Goal: Information Seeking & Learning: Learn about a topic

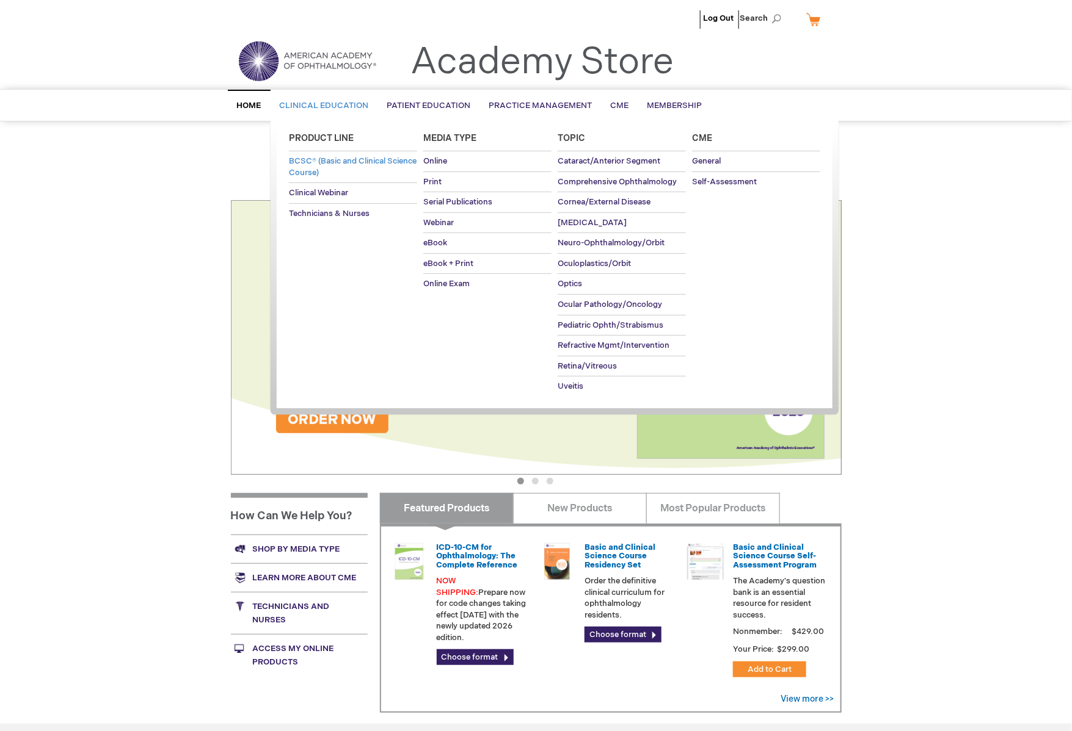
type input "MJTsang"
click at [325, 165] on span "BCSC® (Basic and Clinical Science Course)" at bounding box center [353, 166] width 128 height 21
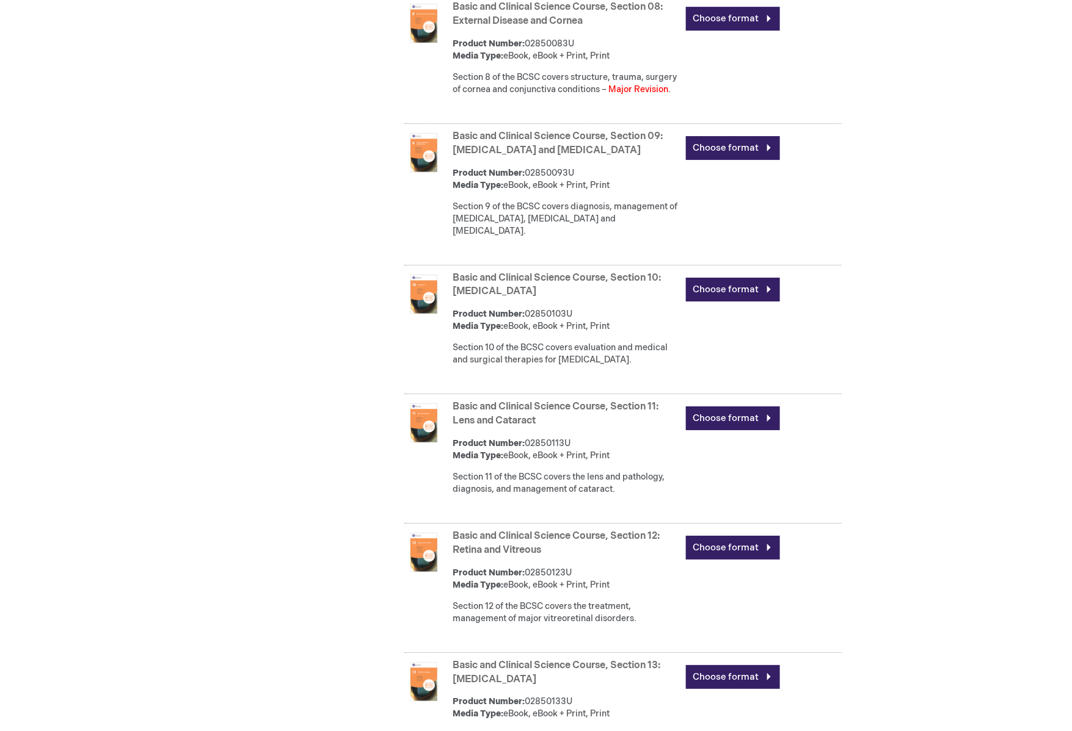
scroll to position [1628, 0]
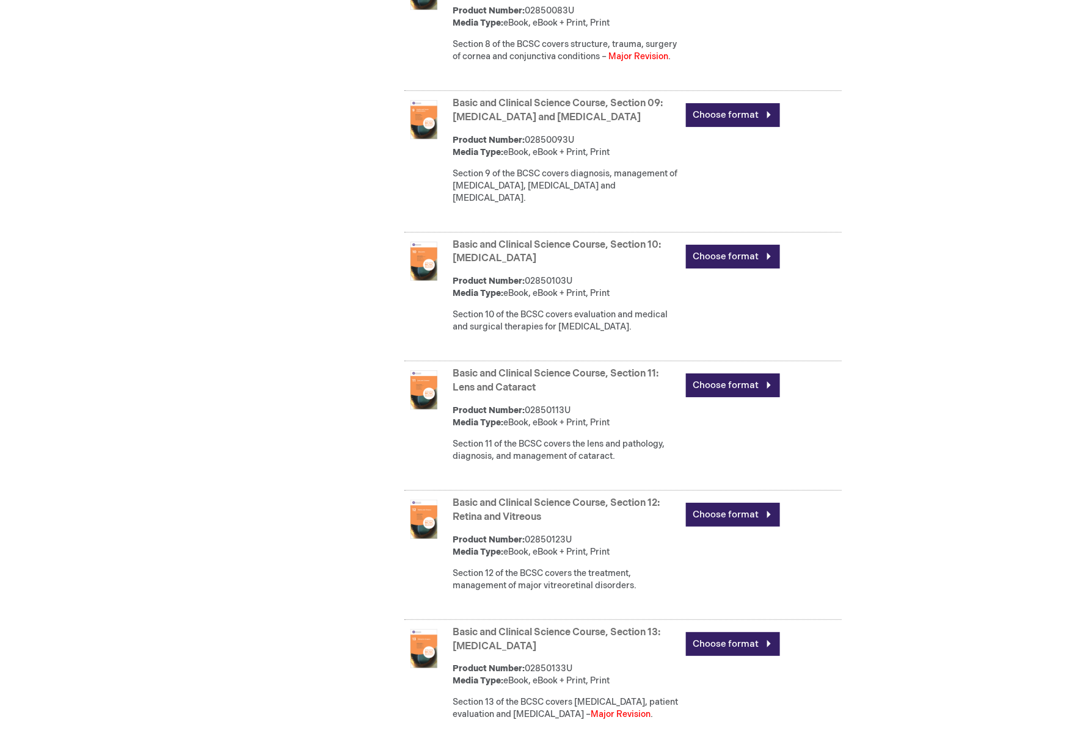
type input "MJTsang"
click at [431, 630] on img at bounding box center [423, 649] width 39 height 39
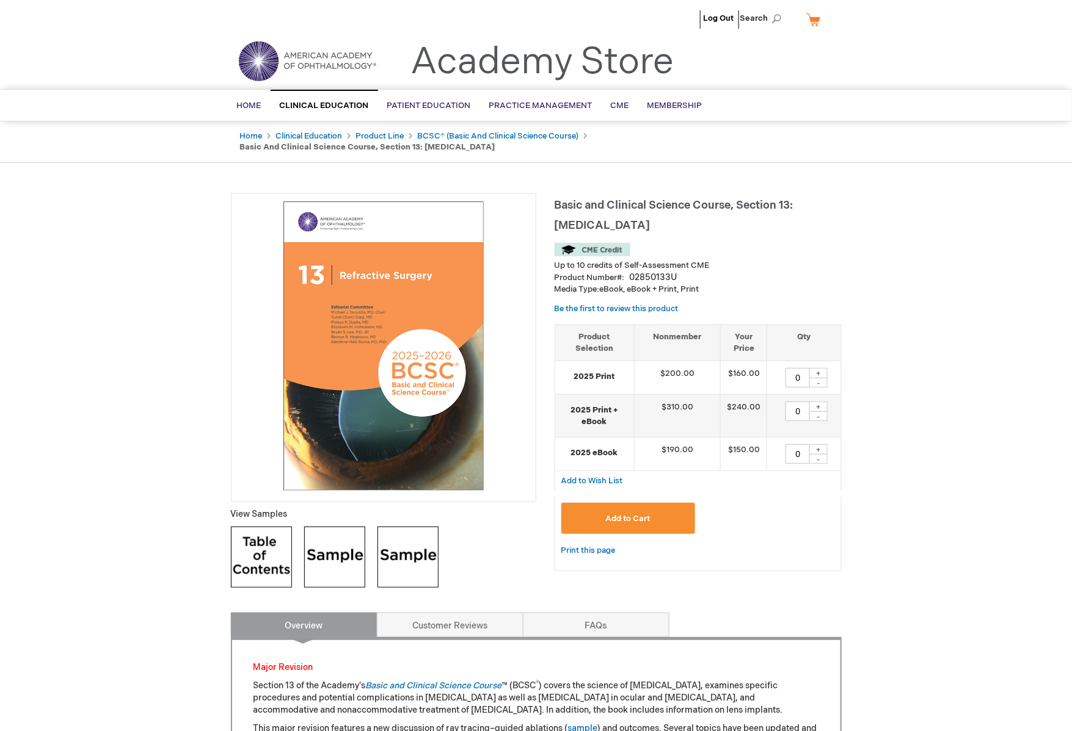
type input "MJTsang"
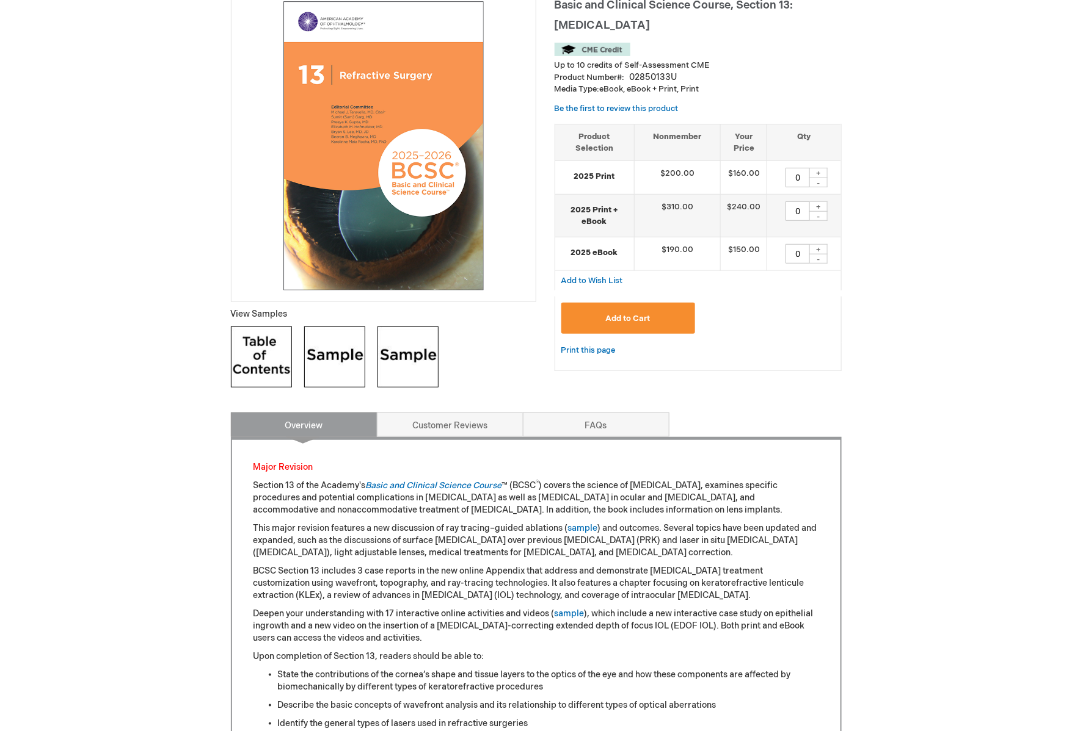
scroll to position [339, 0]
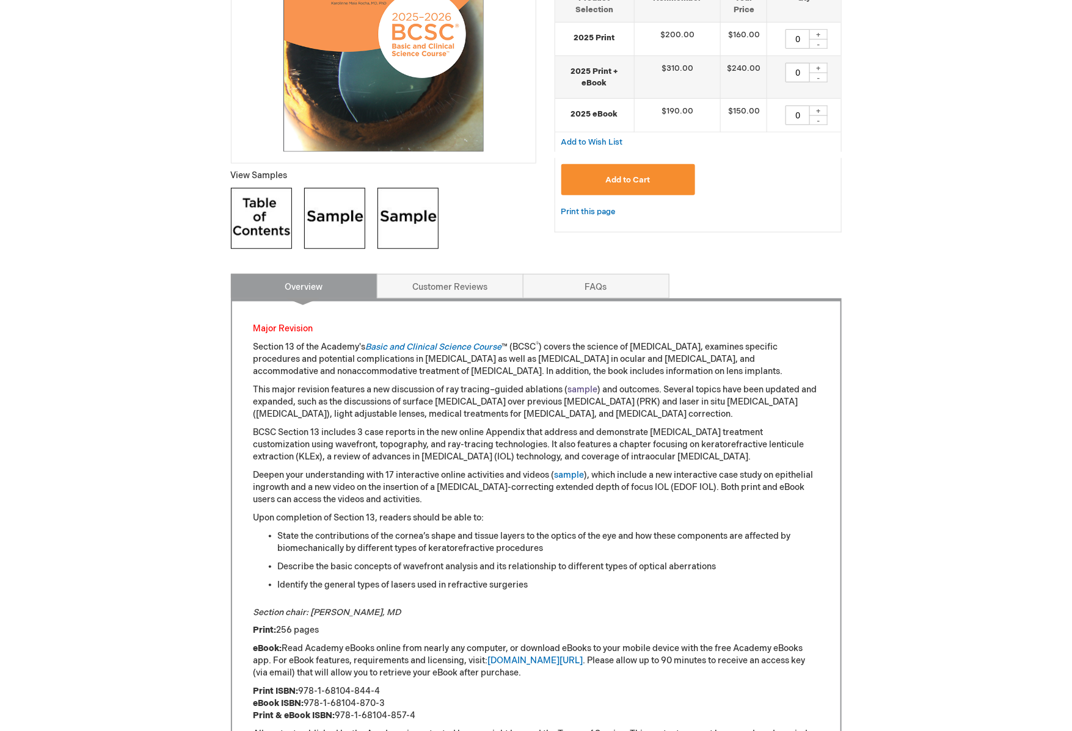
click at [590, 391] on link "sample" at bounding box center [583, 390] width 30 height 10
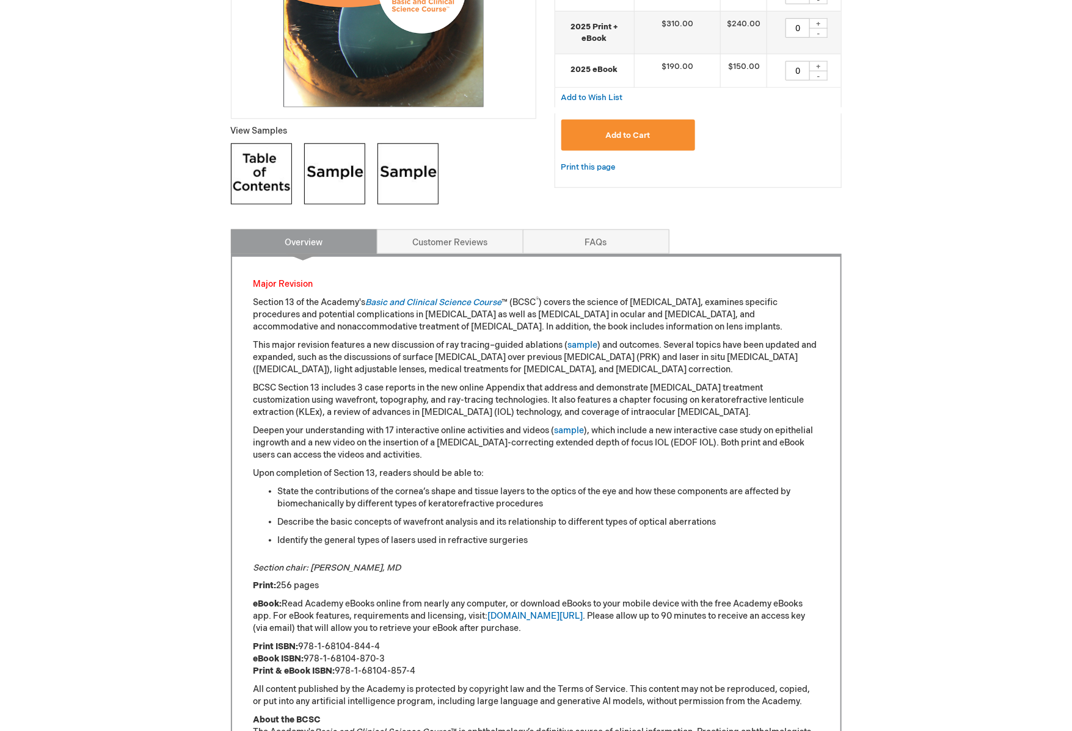
scroll to position [399, 0]
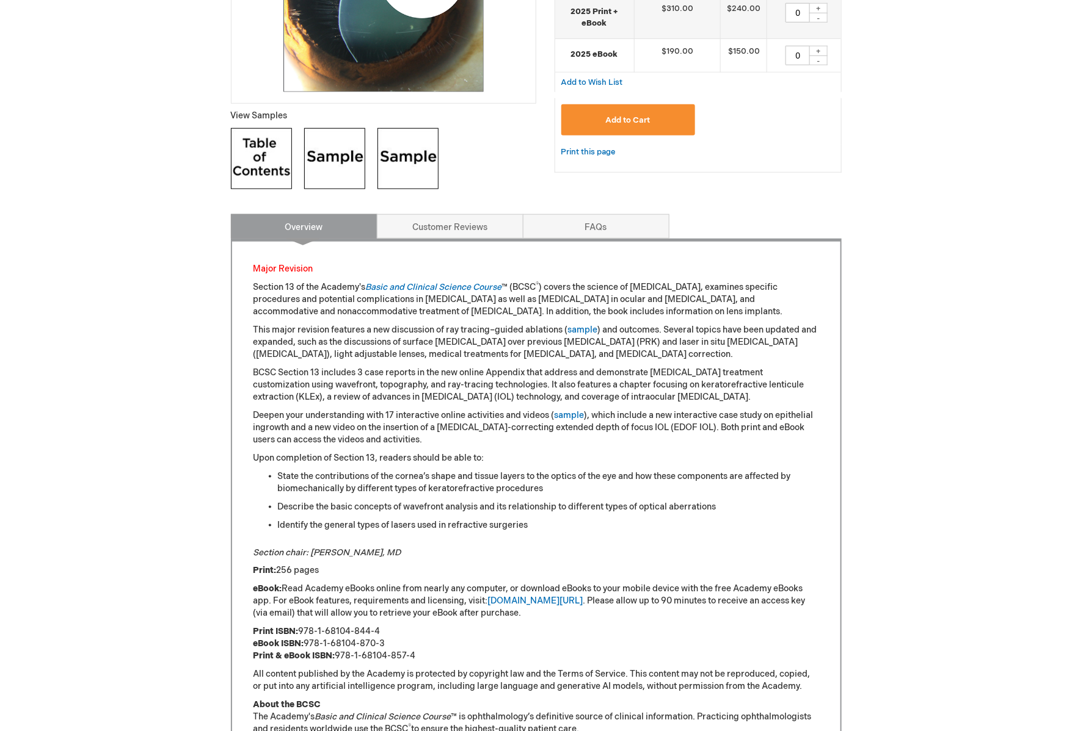
type input "MJTsang"
click at [358, 192] on link at bounding box center [334, 160] width 61 height 65
click at [400, 141] on img at bounding box center [407, 158] width 61 height 61
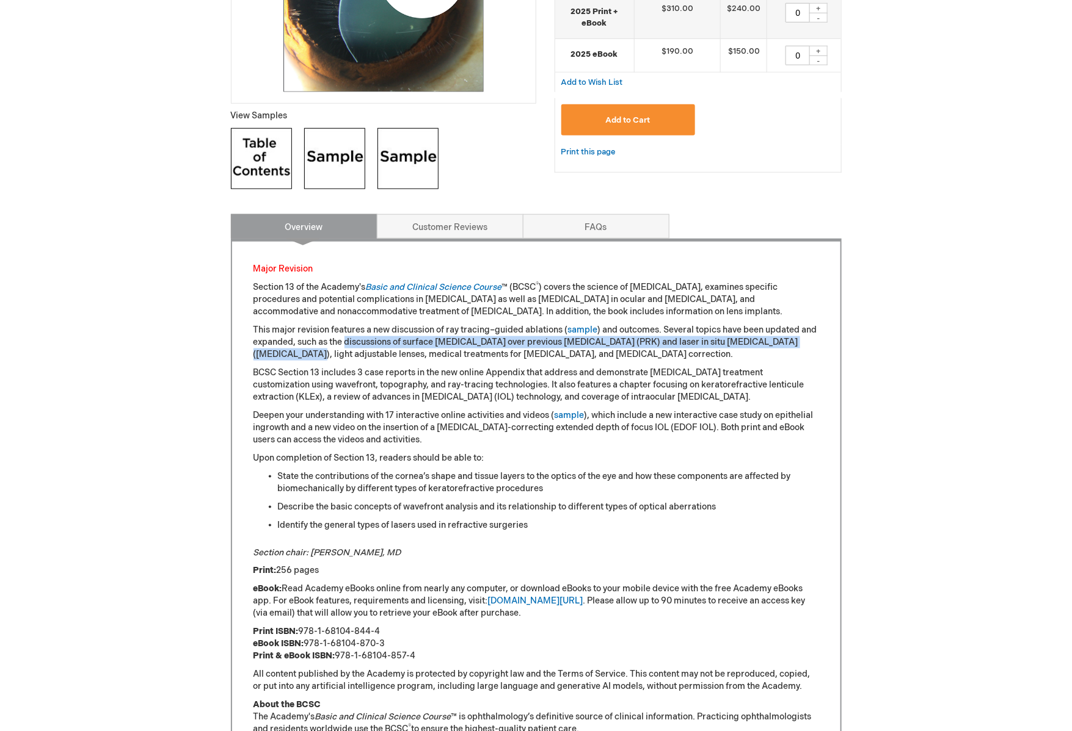
drag, startPoint x: 344, startPoint y: 341, endPoint x: 285, endPoint y: 352, distance: 59.6
click at [285, 352] on p "This major revision features a new discussion of ray tracing–guided ablations (…" at bounding box center [535, 342] width 565 height 37
copy p "discussions of surface ablation over previous photorefractive keratectomy (PRK)…"
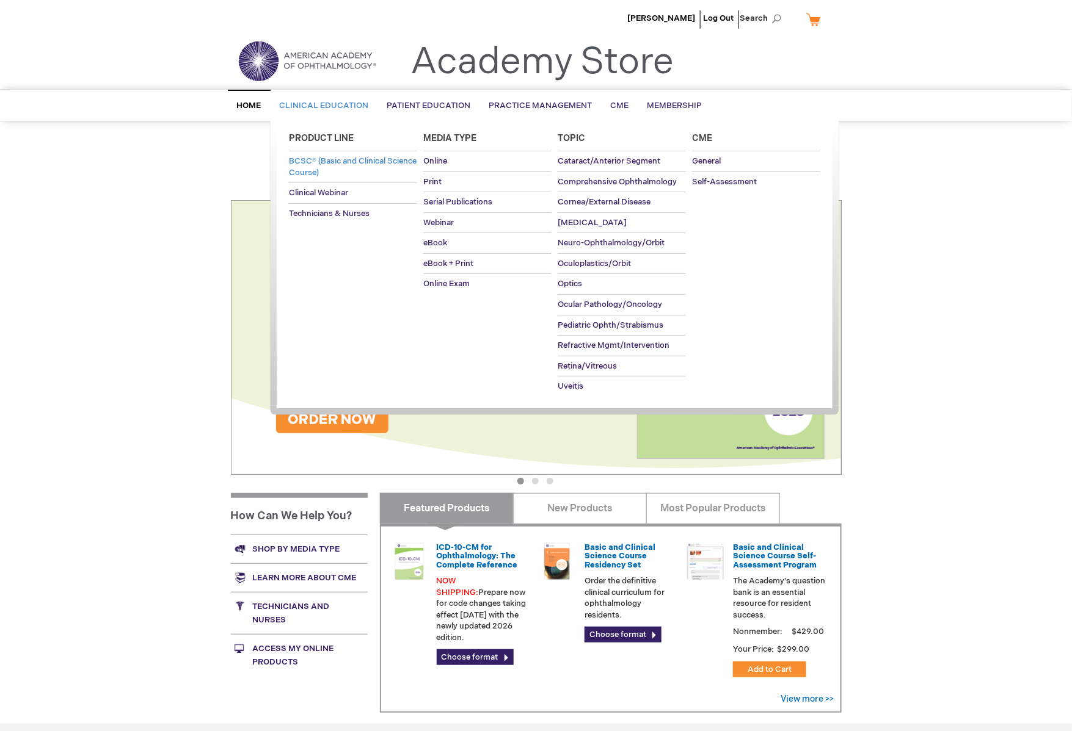
type input "MJTsang"
click at [306, 173] on span "BCSC® (Basic and Clinical Science Course)" at bounding box center [353, 166] width 128 height 21
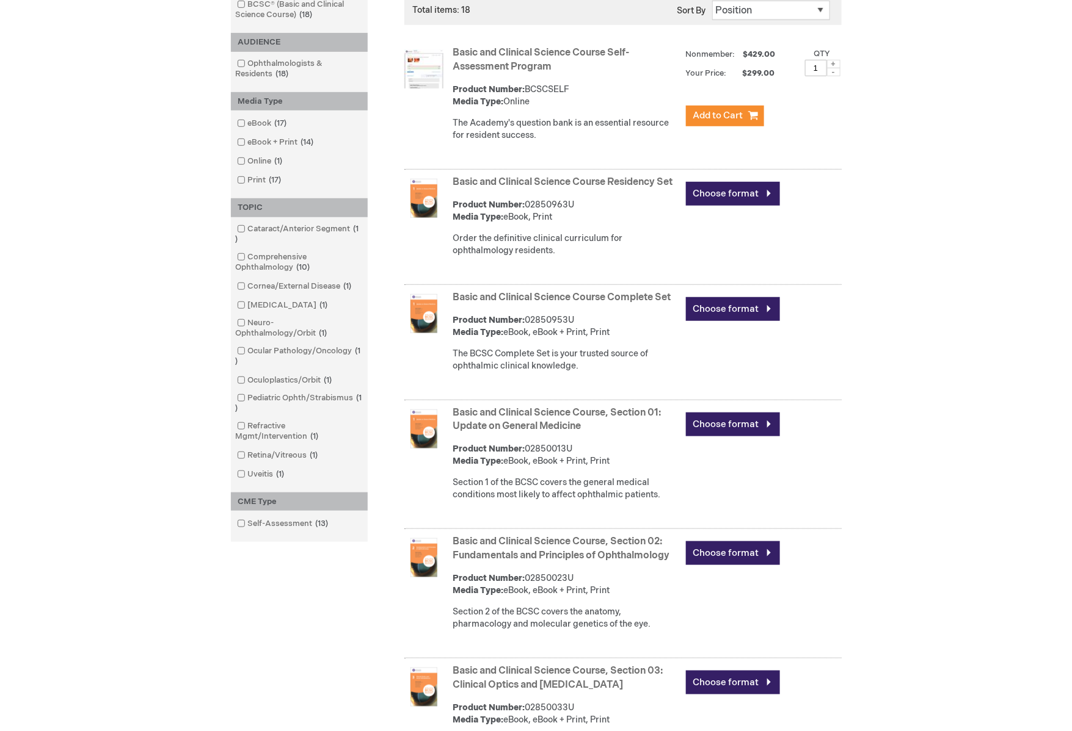
scroll to position [271, 0]
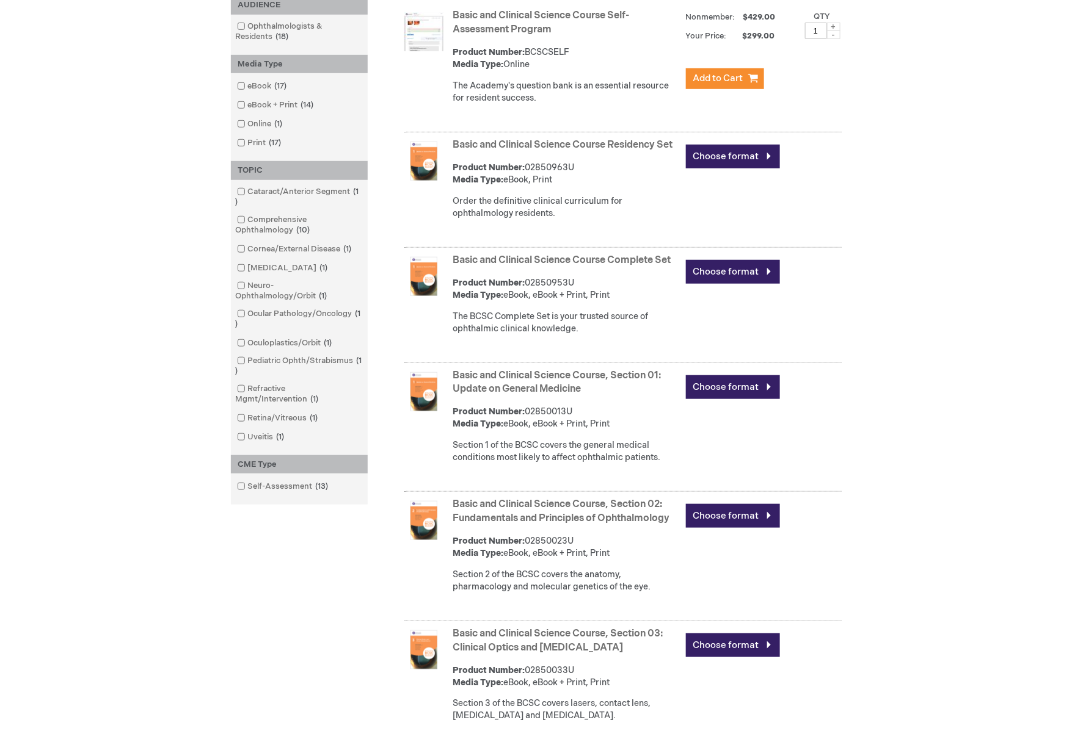
type input "MJTsang"
drag, startPoint x: 586, startPoint y: 425, endPoint x: 526, endPoint y: 429, distance: 60.0
click at [526, 429] on div "Product Number: 02850013U Media Type: eBook, eBook + Print, Print" at bounding box center [566, 418] width 227 height 24
copy div "02850013U"
click at [592, 420] on div "Product Number: 02850013U Media Type: eBook, eBook + Print, Print" at bounding box center [566, 418] width 227 height 24
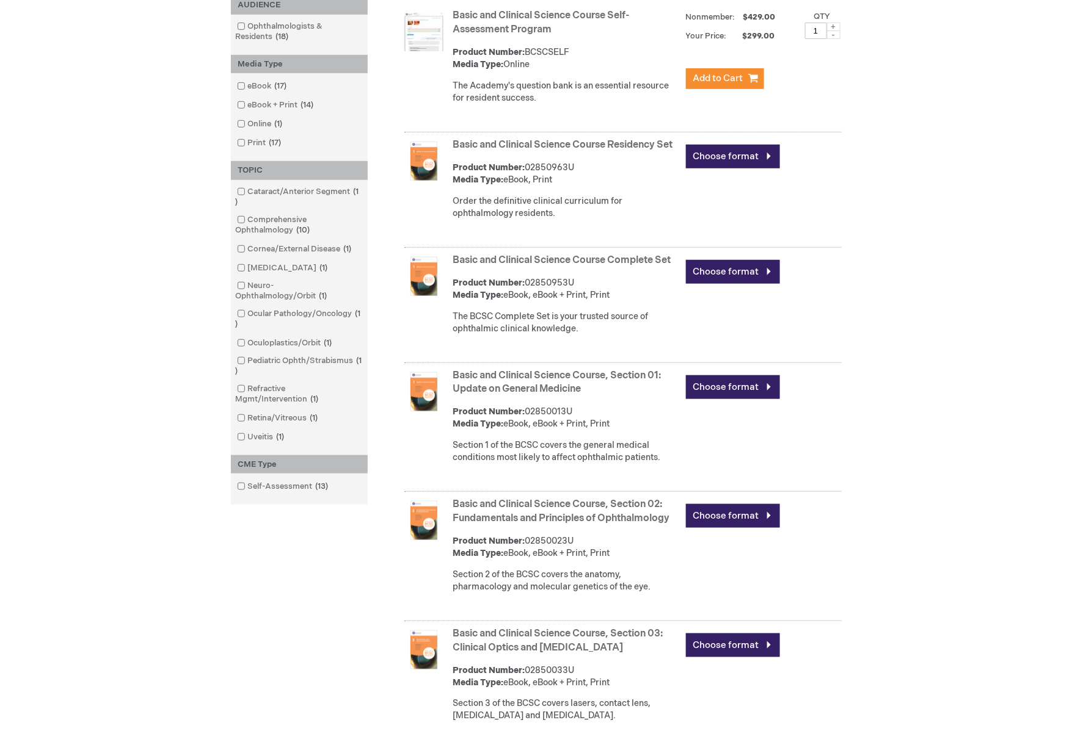
drag, startPoint x: 587, startPoint y: 422, endPoint x: 528, endPoint y: 425, distance: 59.9
click at [528, 425] on div "Product Number: 02850013U Media Type: eBook, eBook + Print, Print" at bounding box center [566, 418] width 227 height 24
copy div "02850013U"
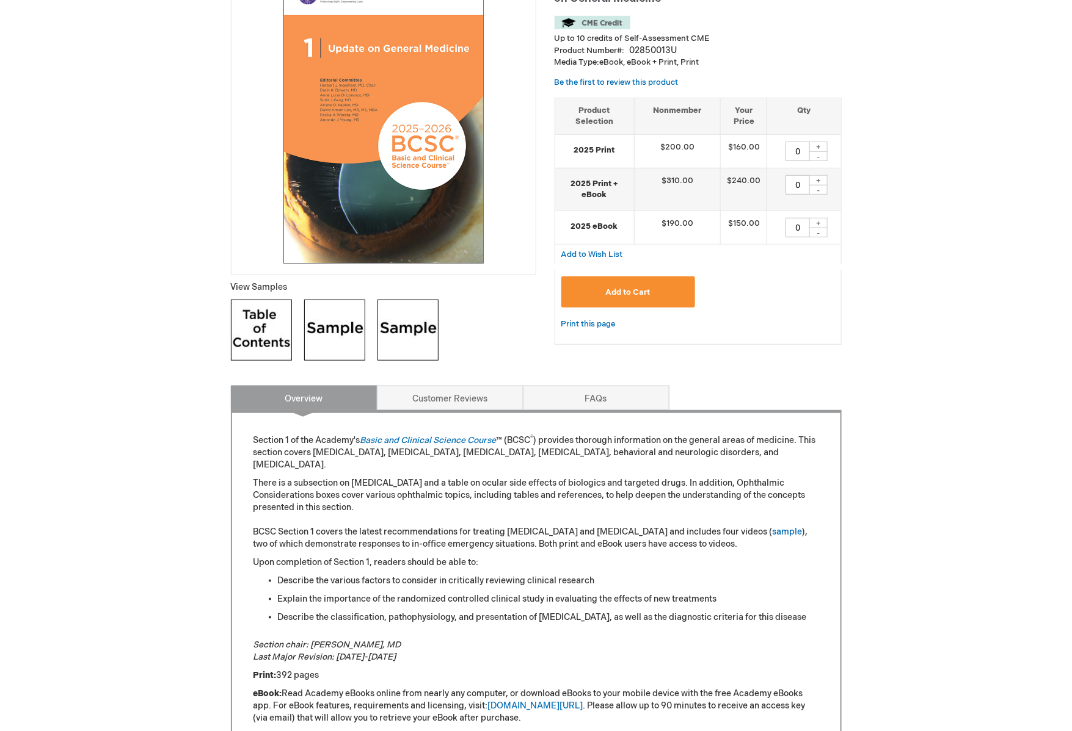
scroll to position [68, 0]
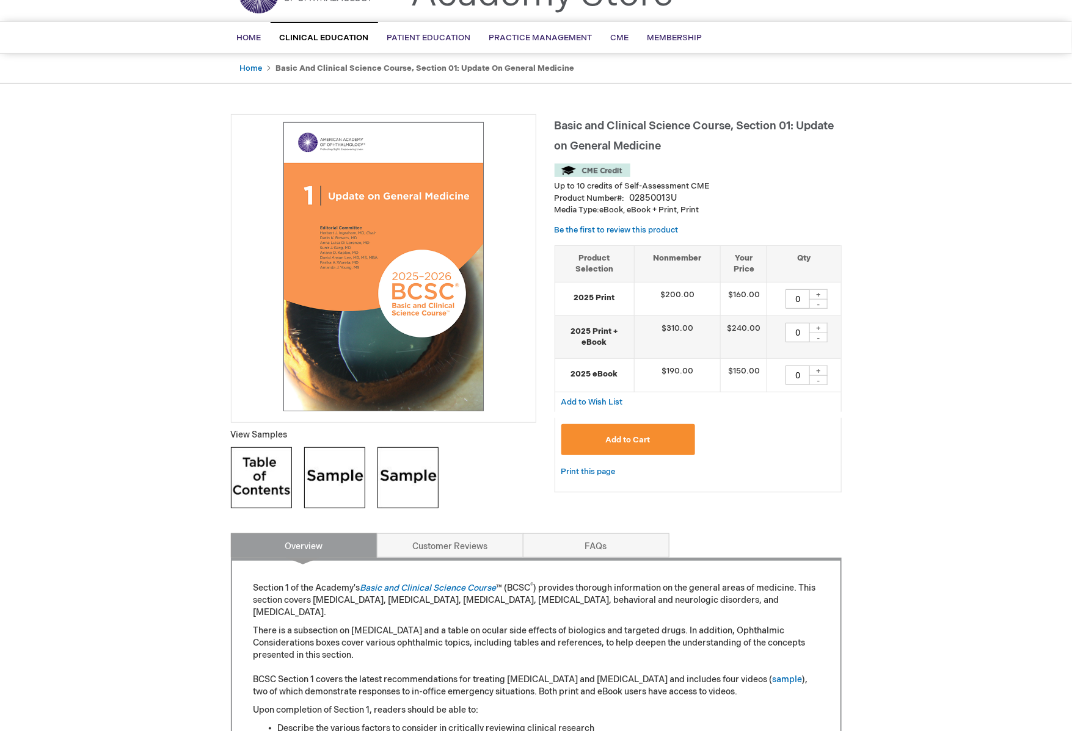
type input "MJTsang"
drag, startPoint x: 678, startPoint y: 195, endPoint x: 630, endPoint y: 196, distance: 48.9
click at [630, 196] on div "Product Number 02850013U" at bounding box center [697, 198] width 287 height 12
copy div "02850013U"
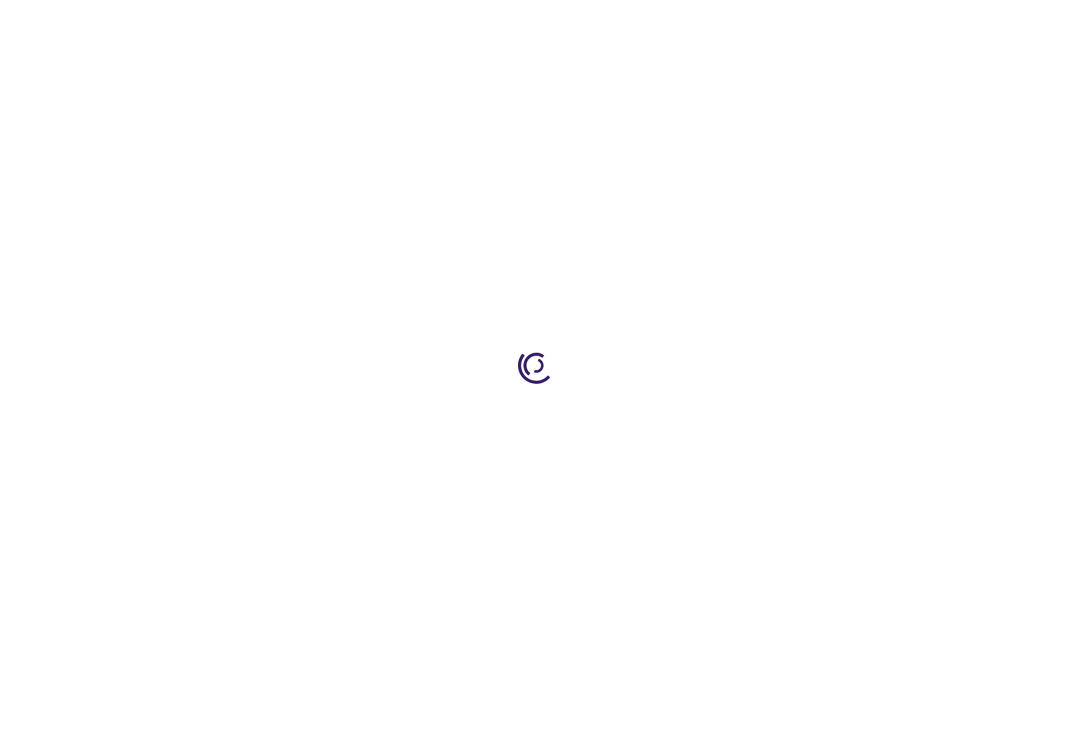
scroll to position [136, 0]
type input "0"
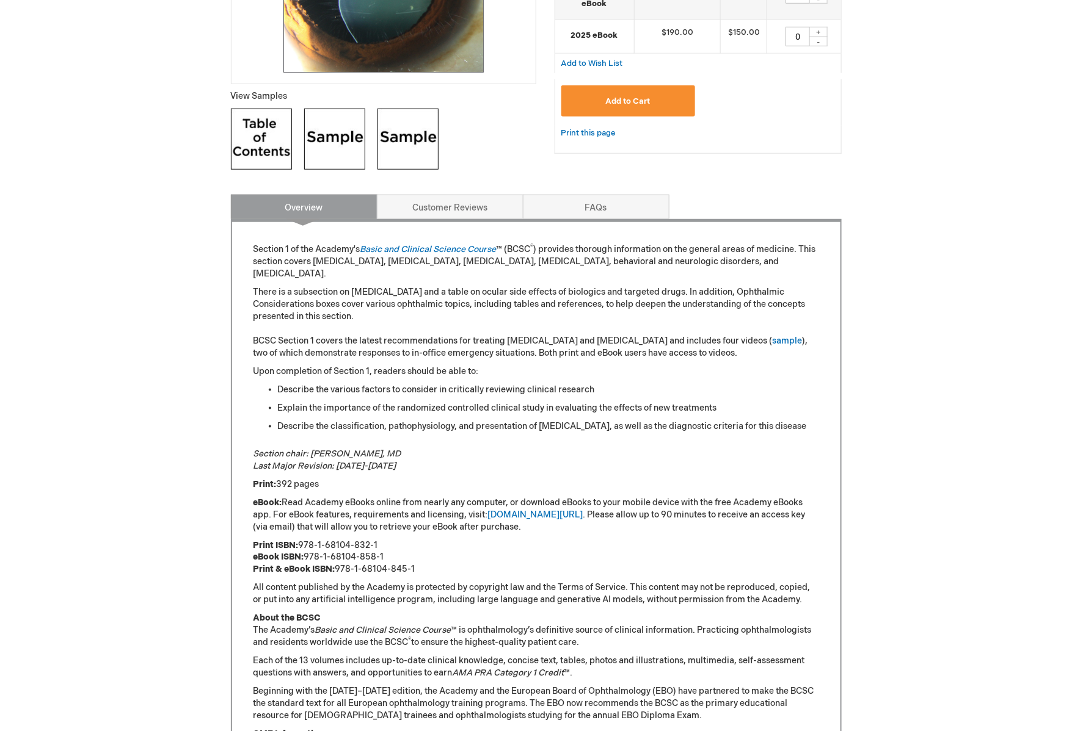
scroll to position [203, 0]
